Goal: Information Seeking & Learning: Check status

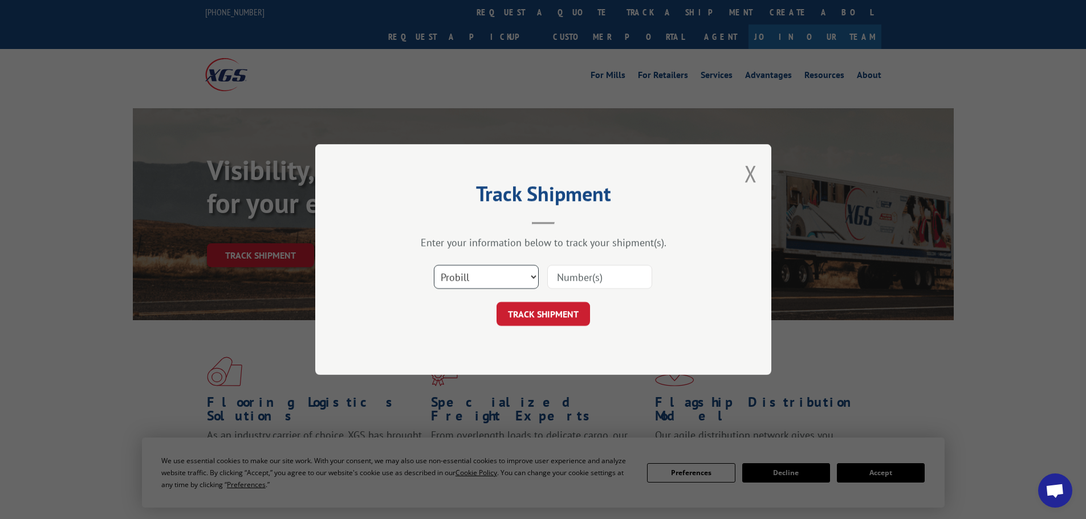
click at [477, 280] on select "Select category... Probill BOL PO" at bounding box center [486, 277] width 105 height 24
select select "bol"
click at [434, 265] on select "Select category... Probill BOL PO" at bounding box center [486, 277] width 105 height 24
drag, startPoint x: 630, startPoint y: 255, endPoint x: 614, endPoint y: 269, distance: 21.0
click at [629, 257] on div "Enter your information below to track your shipment(s). Select category... Prob…" at bounding box center [543, 281] width 342 height 90
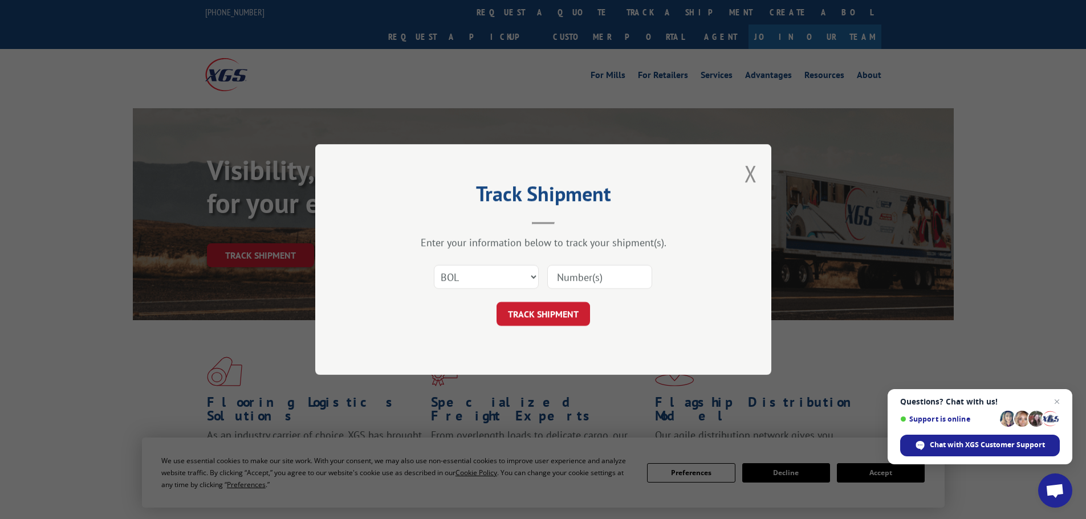
click at [591, 287] on input at bounding box center [599, 277] width 105 height 24
click at [589, 279] on input at bounding box center [599, 277] width 105 height 24
paste input "2872814"
type input "2872814"
click at [559, 314] on button "TRACK SHIPMENT" at bounding box center [542, 314] width 93 height 24
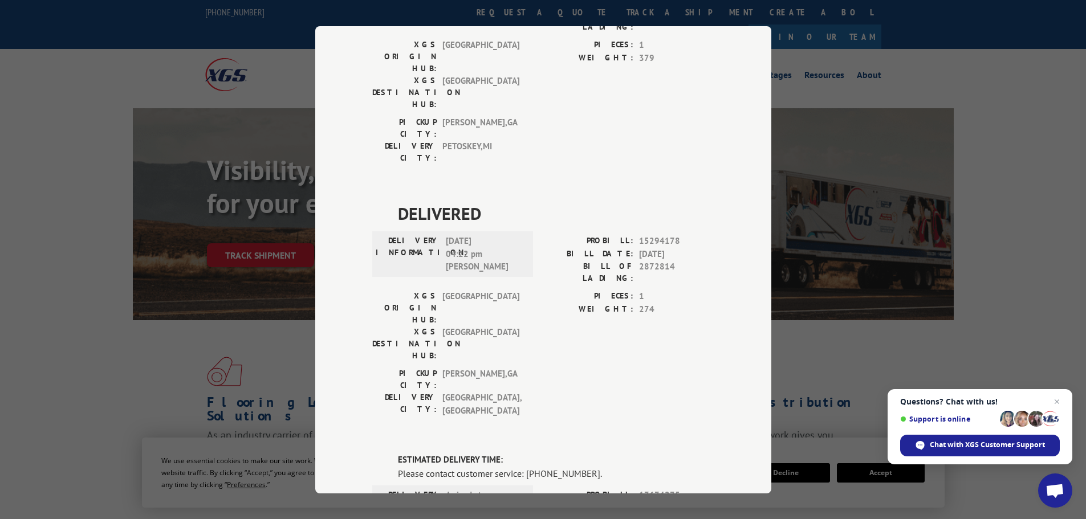
scroll to position [767, 0]
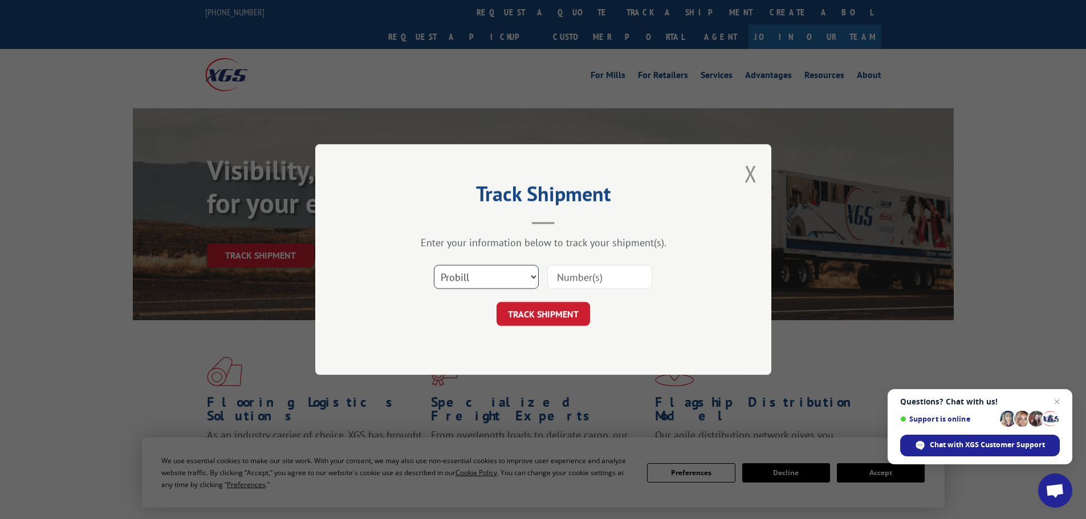
click at [450, 278] on select "Select category... Probill BOL PO" at bounding box center [486, 277] width 105 height 24
select select "bol"
click at [434, 265] on select "Select category... Probill BOL PO" at bounding box center [486, 277] width 105 height 24
click at [599, 283] on input at bounding box center [599, 277] width 105 height 24
paste input "7082131"
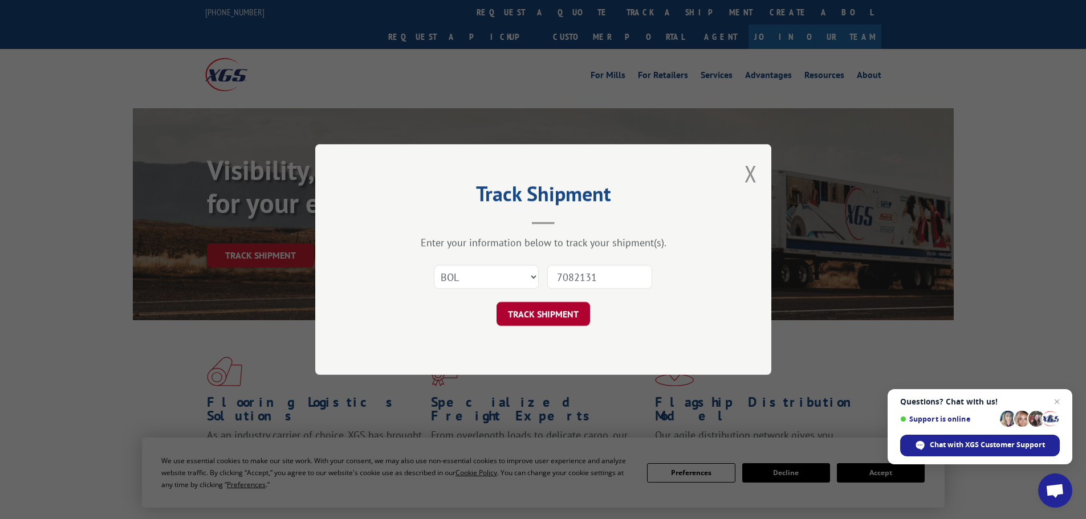
type input "7082131"
click at [524, 307] on button "TRACK SHIPMENT" at bounding box center [542, 314] width 93 height 24
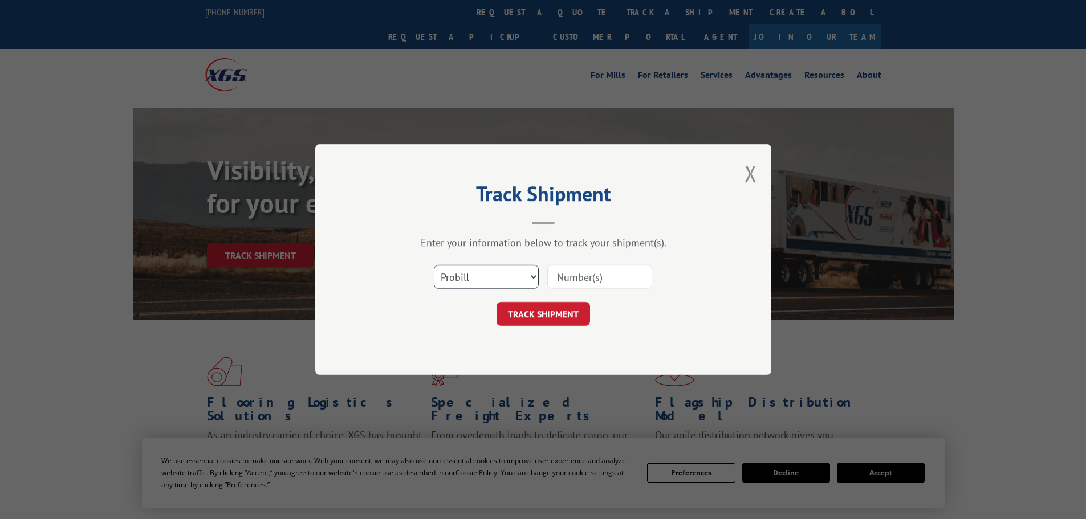
click at [478, 280] on select "Select category... Probill BOL PO" at bounding box center [486, 277] width 105 height 24
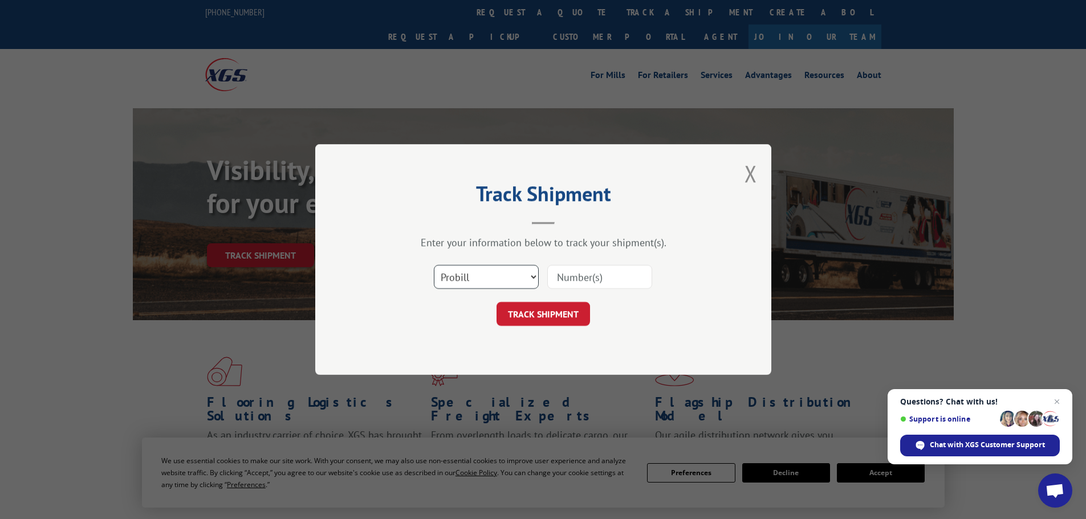
select select "bol"
click at [434, 265] on select "Select category... Probill BOL PO" at bounding box center [486, 277] width 105 height 24
click at [588, 284] on input at bounding box center [599, 277] width 105 height 24
paste input "7068356"
type input "7068356"
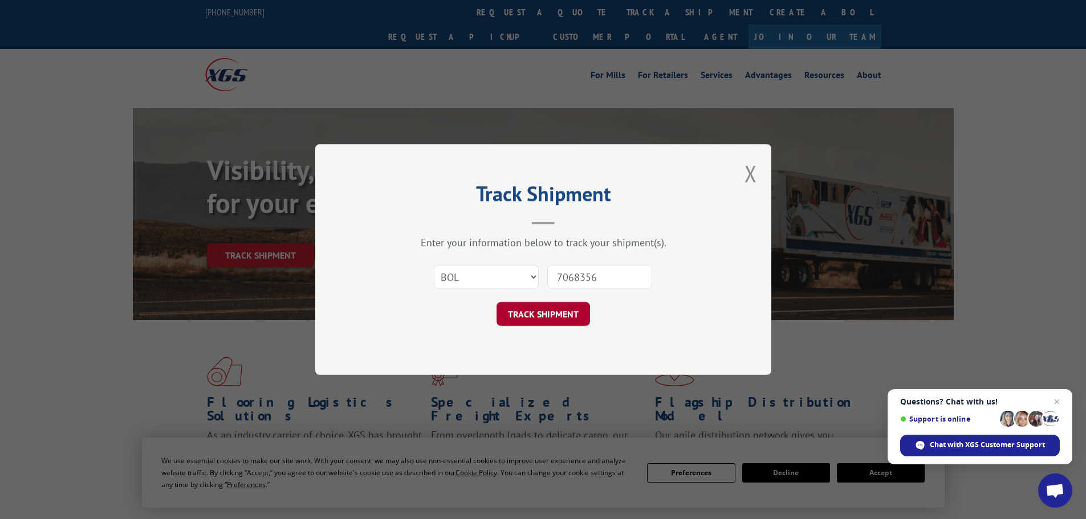
click at [537, 324] on button "TRACK SHIPMENT" at bounding box center [542, 314] width 93 height 24
